Goal: Information Seeking & Learning: Get advice/opinions

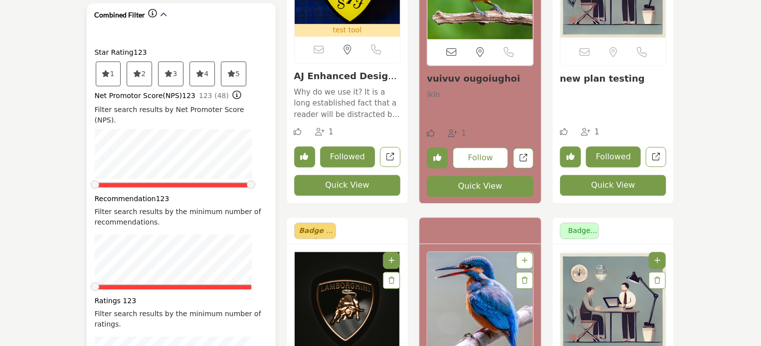
scroll to position [992, 0]
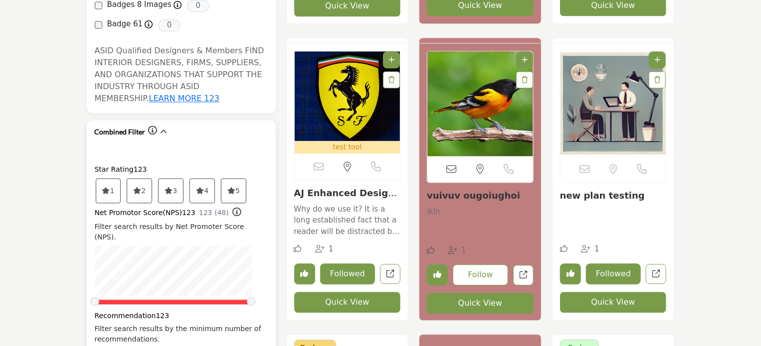
click at [109, 187] on icon at bounding box center [106, 190] width 8 height 7
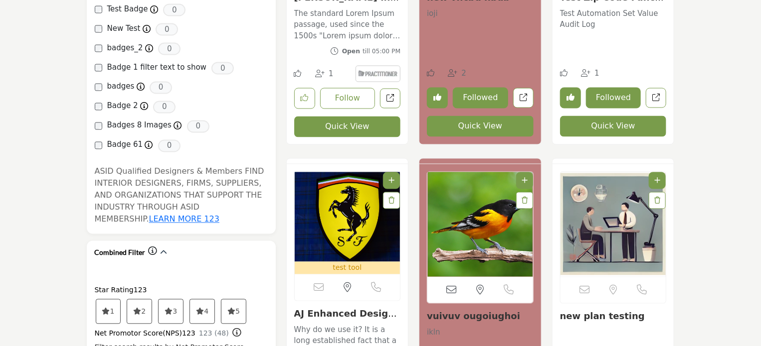
scroll to position [833, 0]
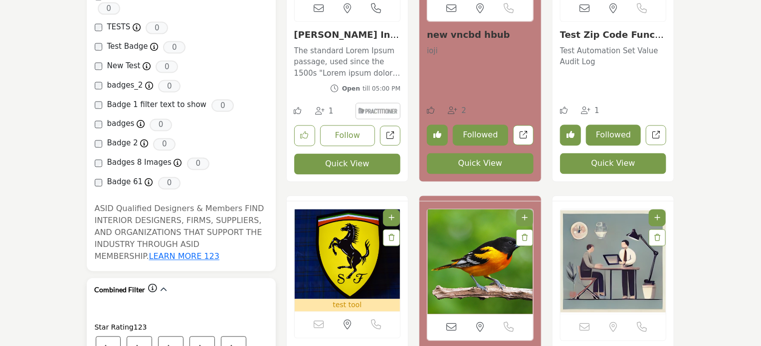
click at [121, 337] on span "3" at bounding box center [108, 349] width 24 height 24
click at [110, 346] on icon at bounding box center [106, 349] width 8 height 7
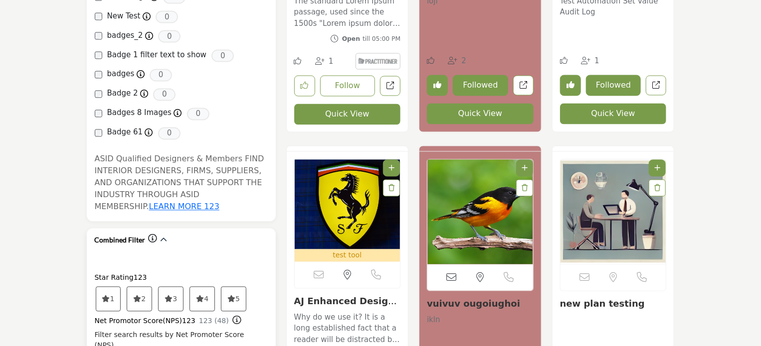
click at [110, 296] on icon at bounding box center [106, 299] width 8 height 7
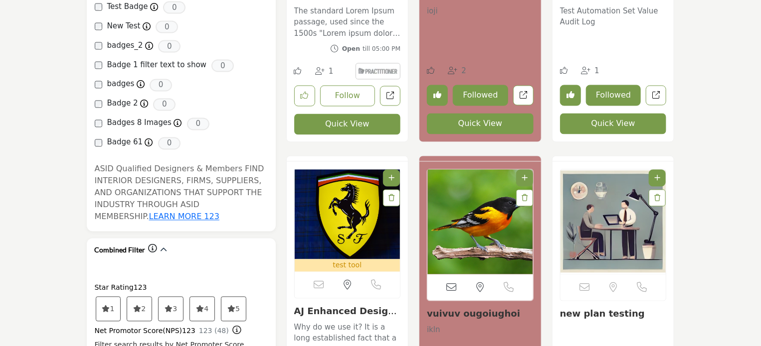
scroll to position [972, 0]
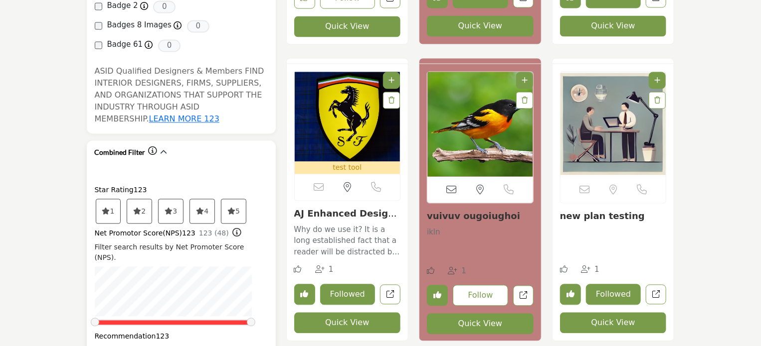
click at [169, 199] on span "3" at bounding box center [171, 211] width 24 height 24
